Goal: Information Seeking & Learning: Compare options

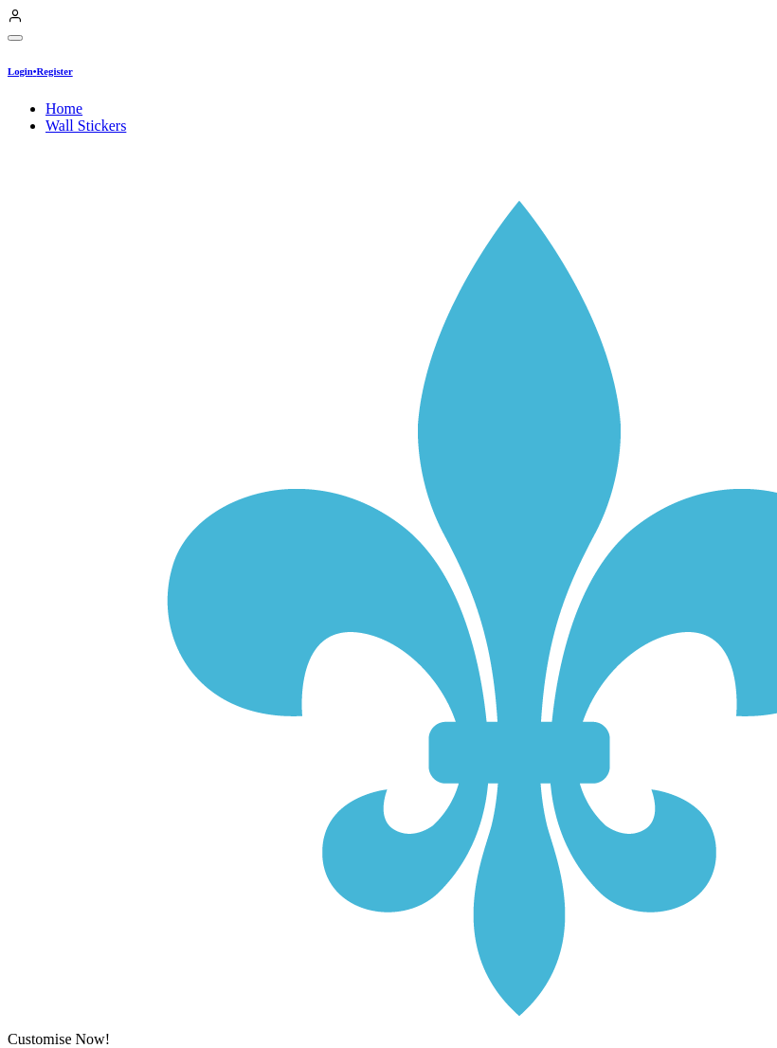
click at [110, 1031] on div "Customise Now!" at bounding box center [59, 1039] width 102 height 17
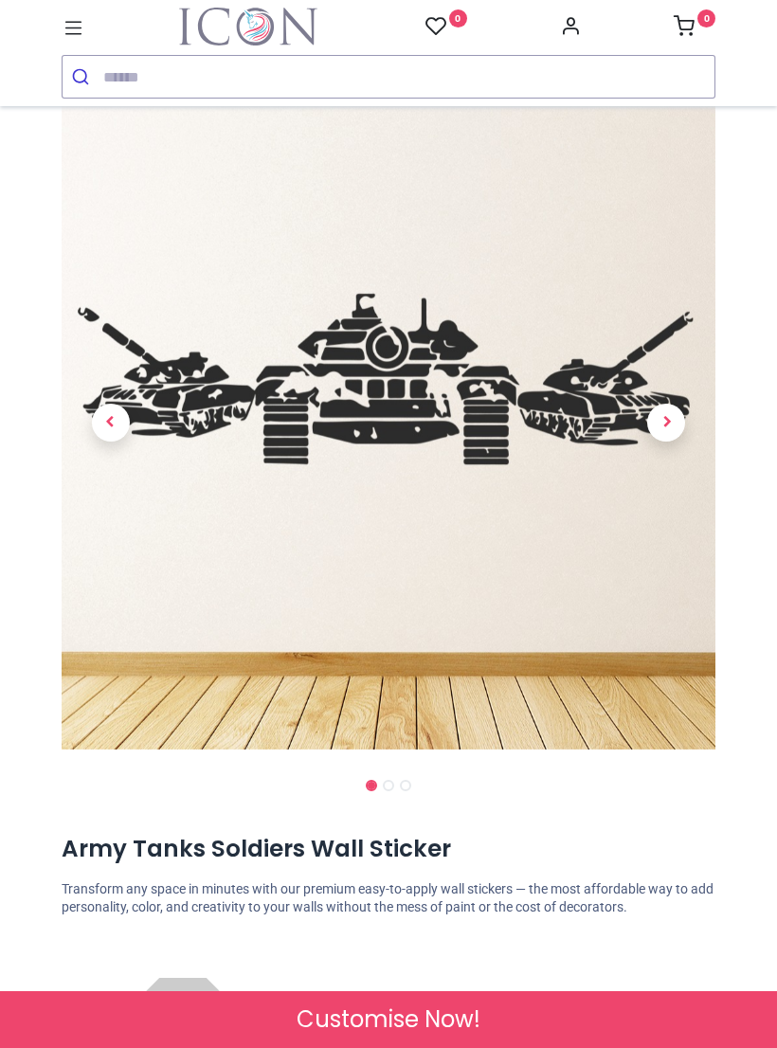
scroll to position [71, 0]
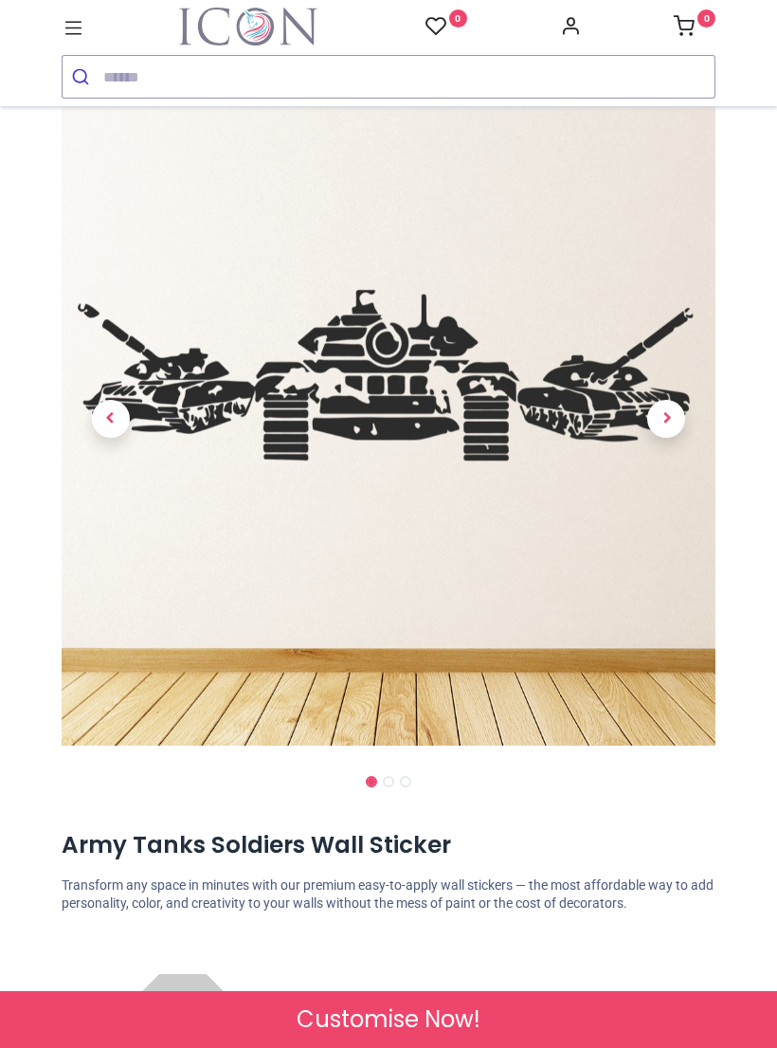
click at [663, 432] on span "Next" at bounding box center [666, 419] width 38 height 38
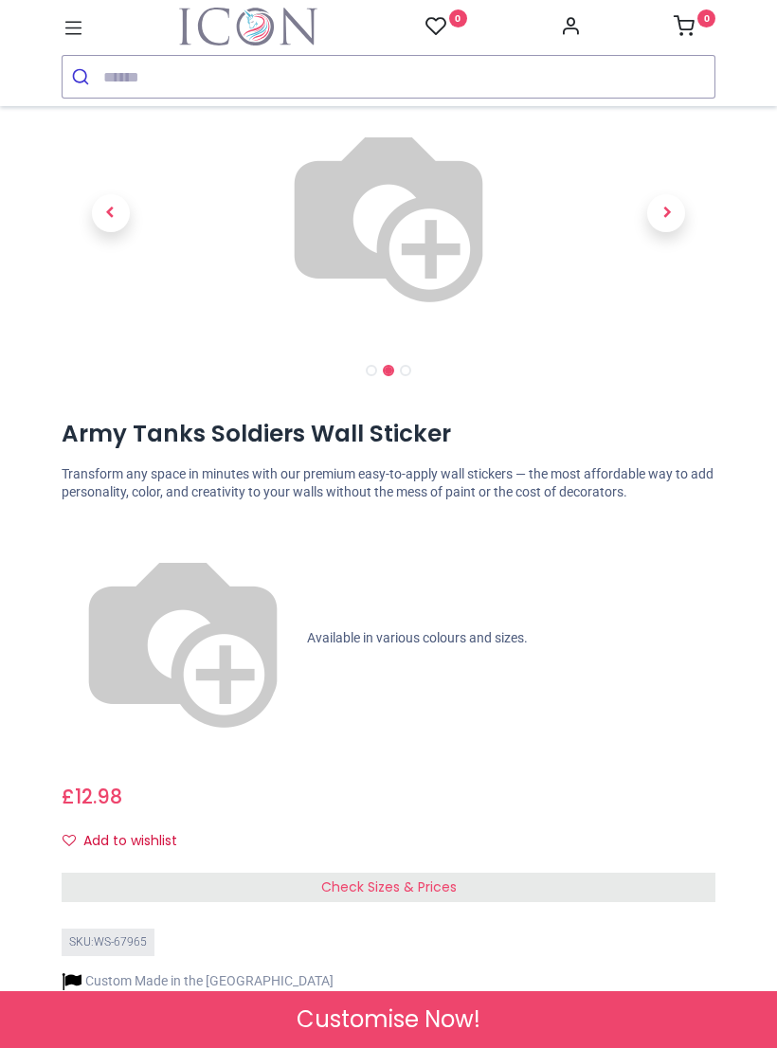
click at [671, 232] on span "Next" at bounding box center [666, 213] width 38 height 38
click at [81, 298] on link at bounding box center [111, 213] width 99 height 170
click at [665, 232] on span "Next" at bounding box center [666, 213] width 38 height 38
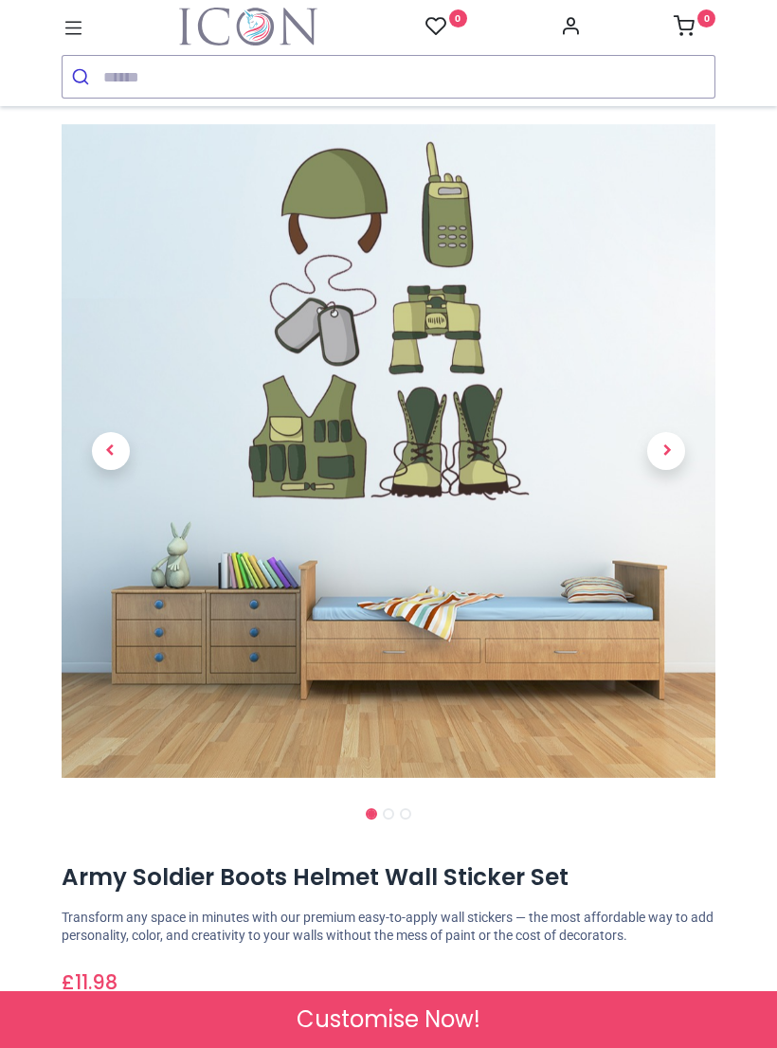
scroll to position [41, 0]
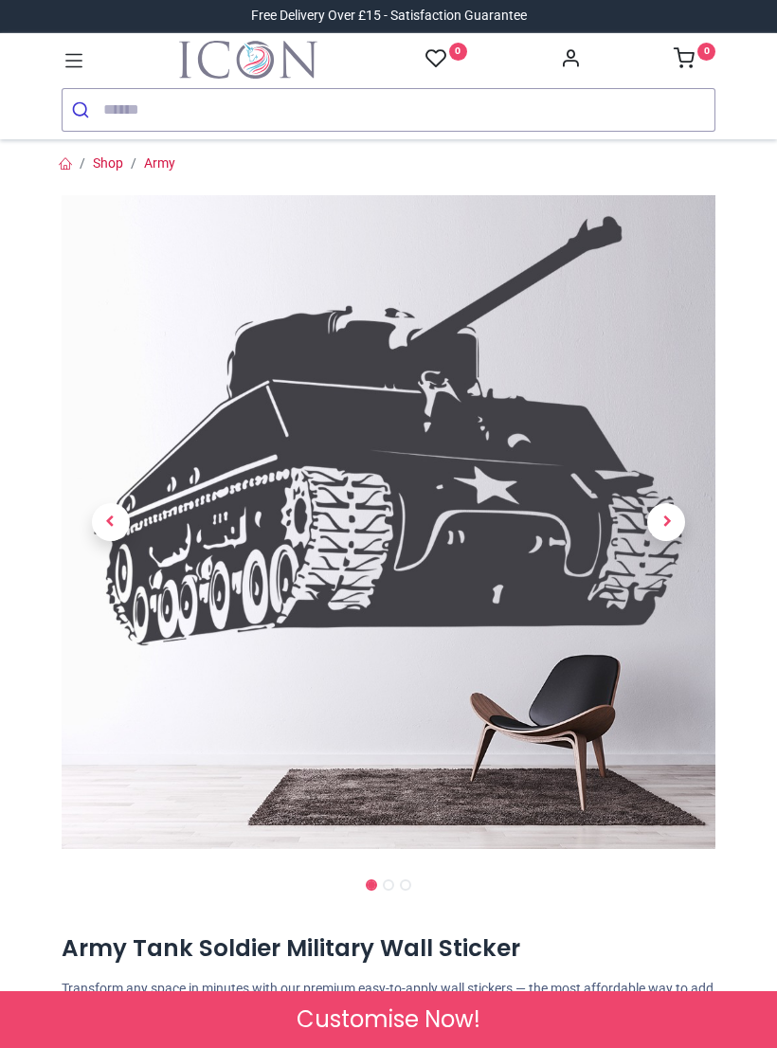
click at [670, 519] on span "Next" at bounding box center [666, 522] width 38 height 38
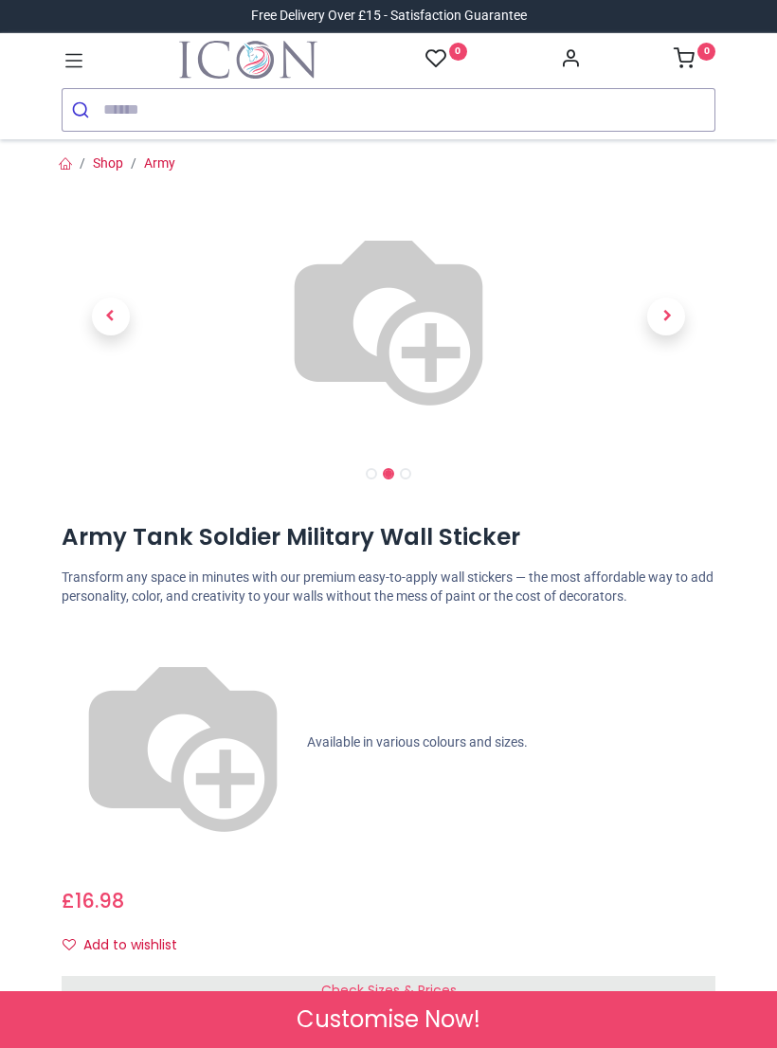
click at [677, 402] on link at bounding box center [667, 317] width 99 height 170
